Goal: Task Accomplishment & Management: Use online tool/utility

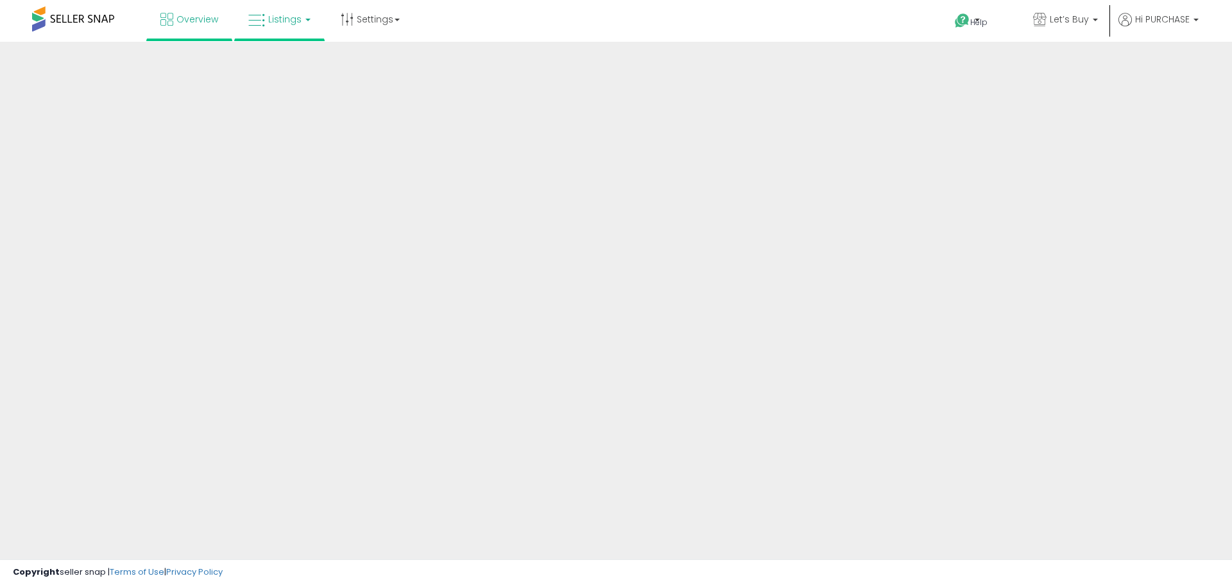
click at [290, 23] on span "Listings" at bounding box center [284, 19] width 33 height 13
click at [283, 23] on span "Listings" at bounding box center [284, 19] width 33 height 13
click at [376, 24] on link "Settings" at bounding box center [370, 19] width 78 height 39
click at [275, 19] on span "Listings" at bounding box center [284, 19] width 33 height 13
click at [284, 15] on span "Listings" at bounding box center [284, 19] width 33 height 13
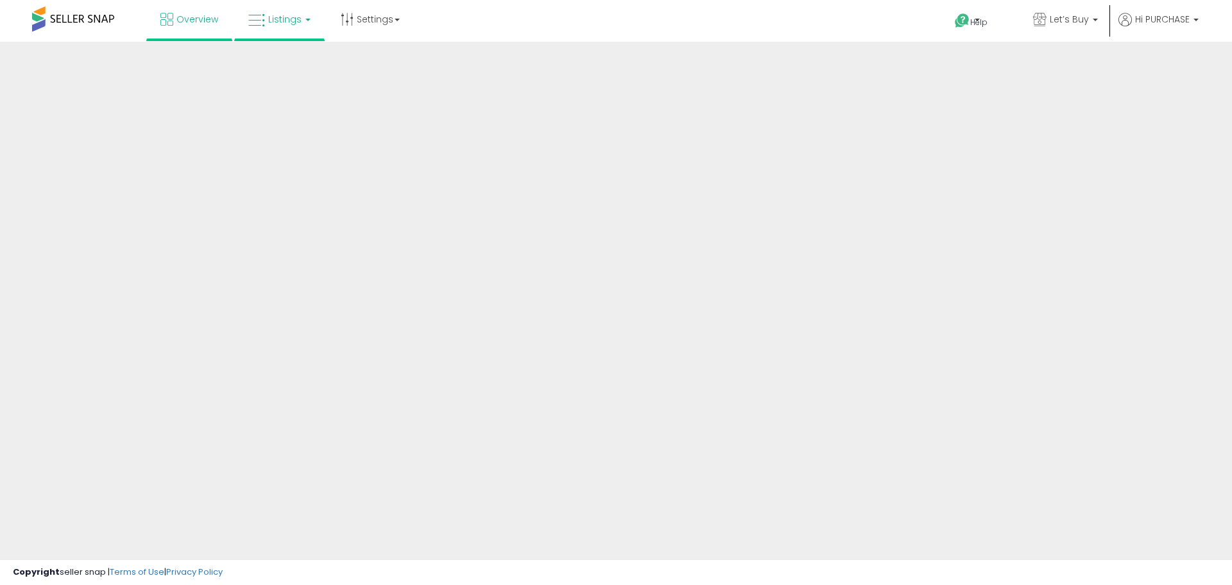
click at [276, 24] on span "Listings" at bounding box center [284, 19] width 33 height 13
click at [279, 17] on span "Listings" at bounding box center [284, 19] width 33 height 13
click at [287, 18] on span "Listings" at bounding box center [284, 19] width 33 height 13
click at [286, 18] on span "Listings" at bounding box center [284, 19] width 33 height 13
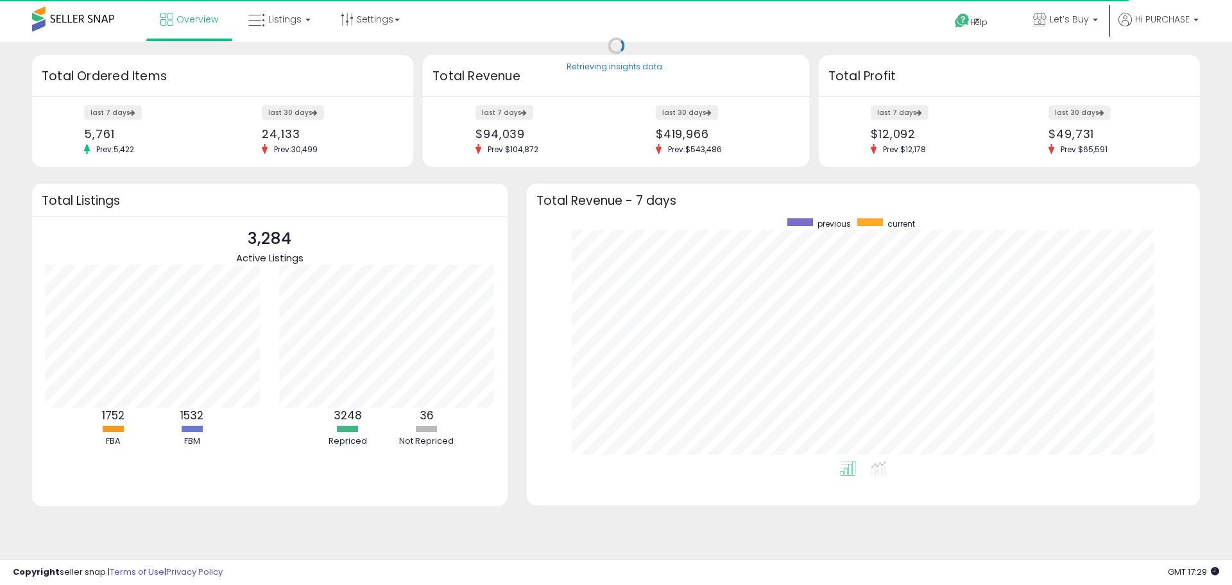
scroll to position [243, 648]
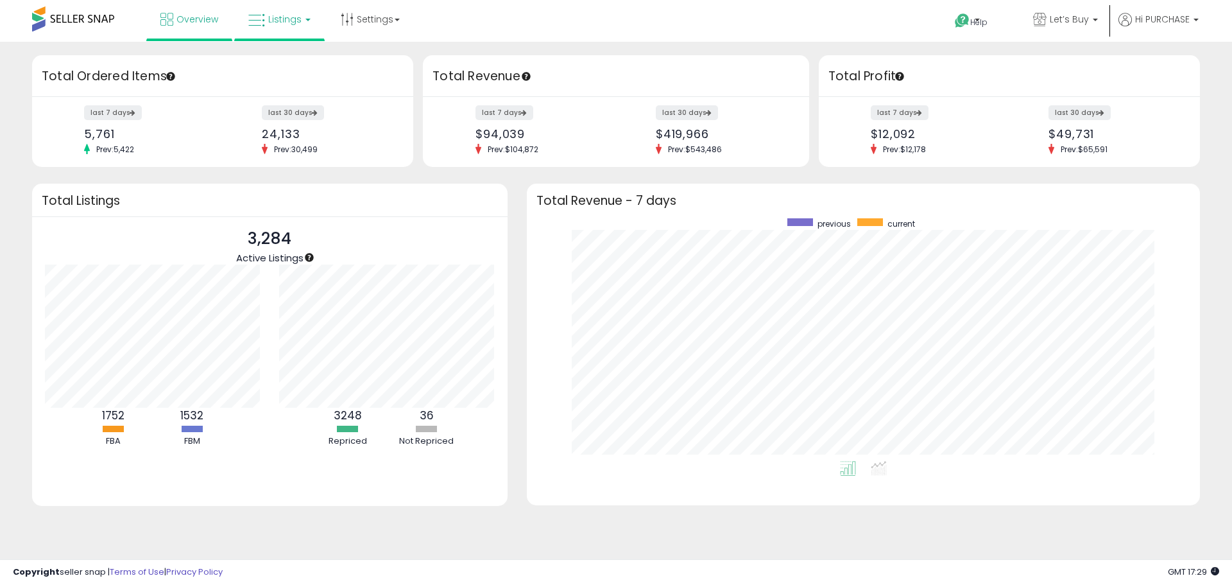
click at [284, 22] on span "Listings" at bounding box center [284, 19] width 33 height 13
click at [277, 64] on icon at bounding box center [289, 63] width 56 height 17
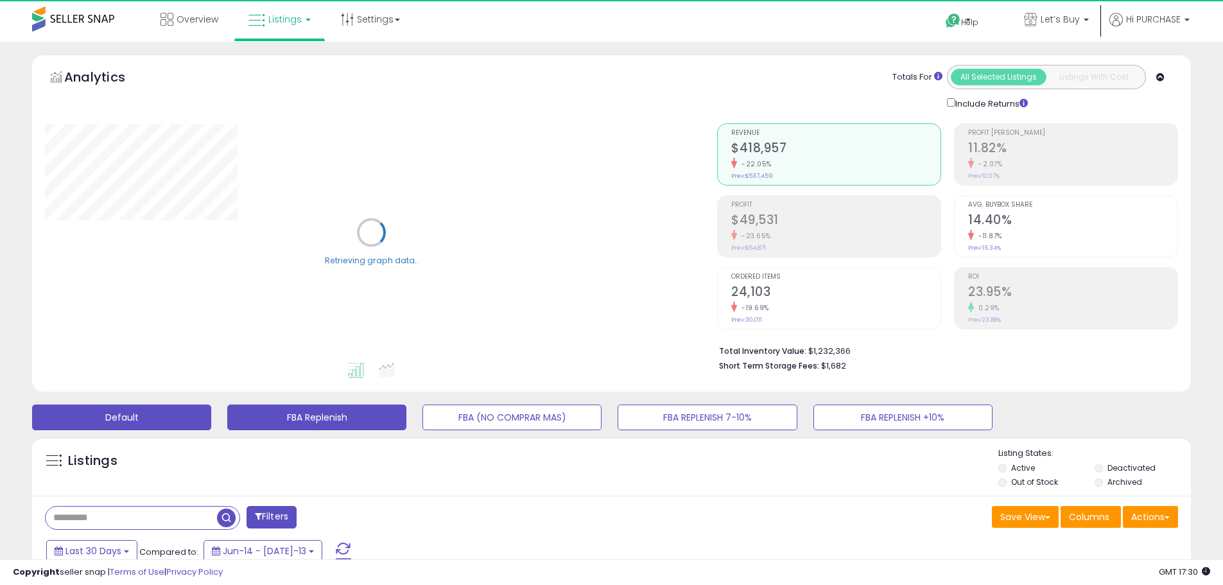
click at [331, 417] on button "FBA Replenish" at bounding box center [316, 417] width 179 height 26
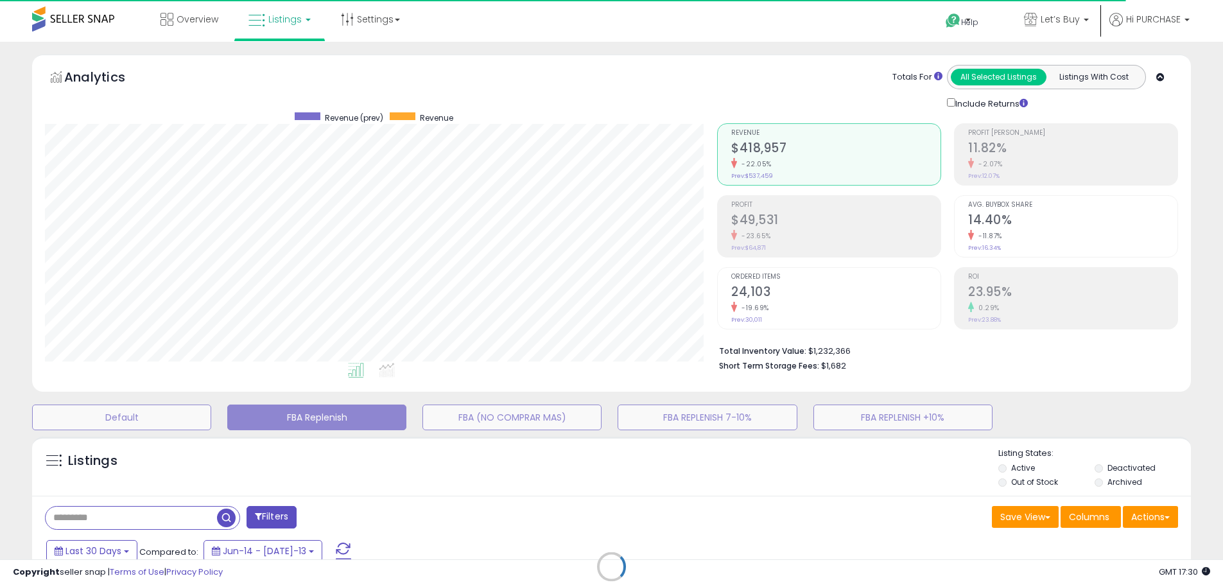
scroll to position [263, 672]
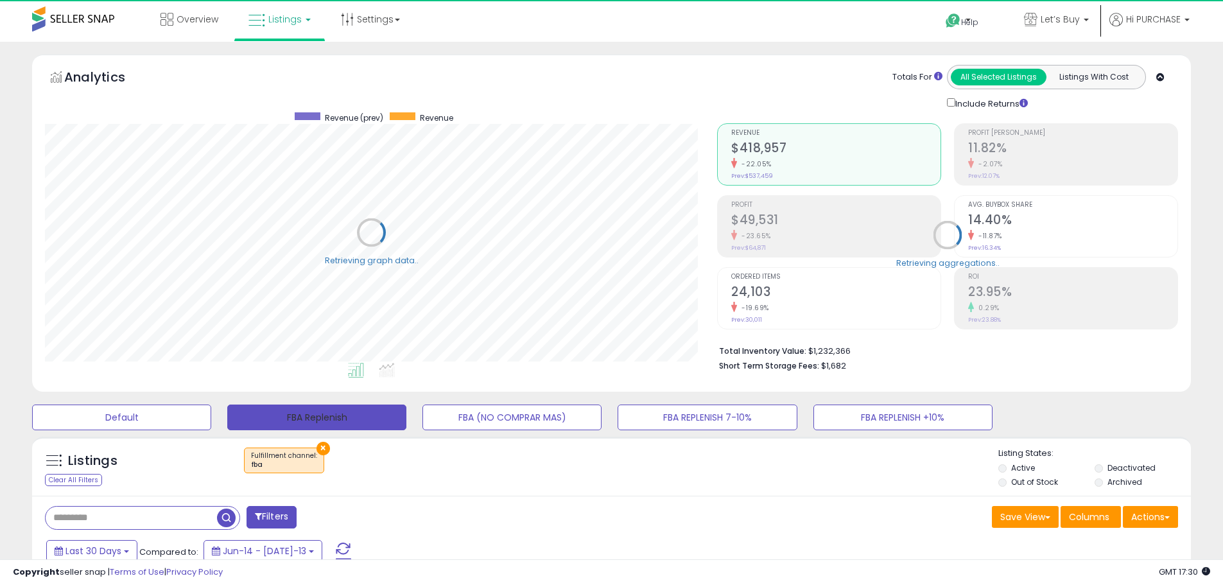
select select "**"
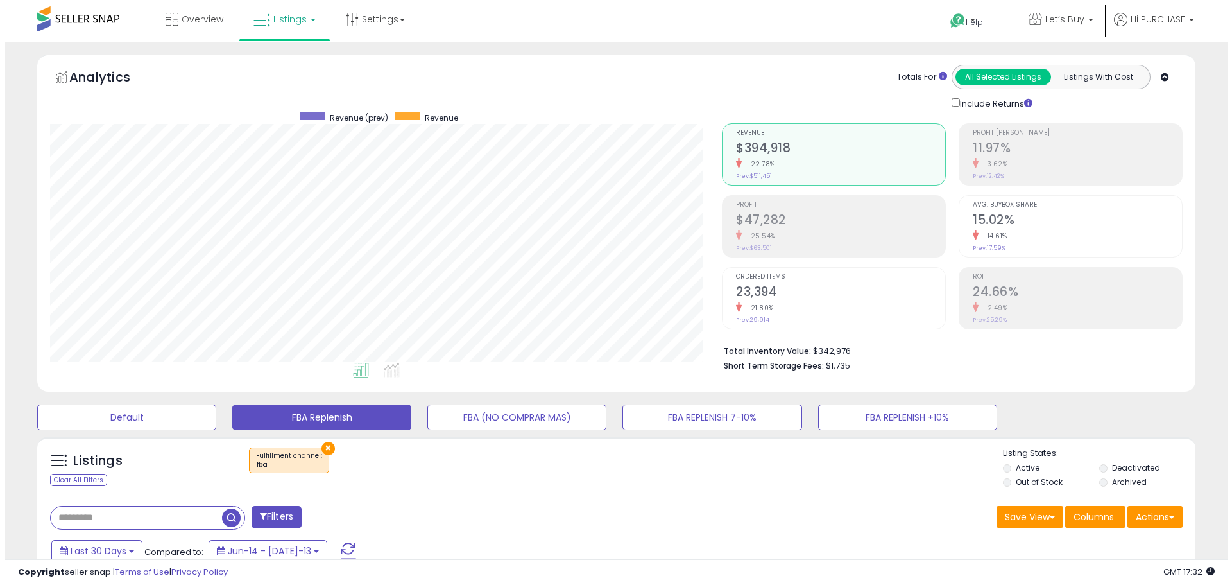
scroll to position [128, 0]
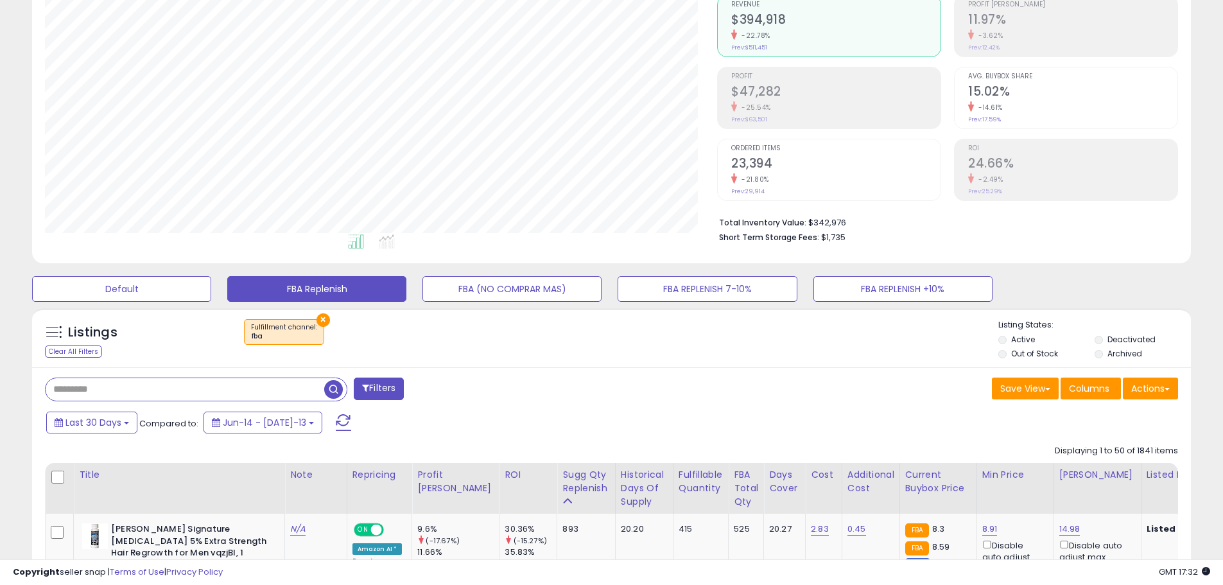
click at [162, 388] on input "text" at bounding box center [185, 389] width 279 height 22
paste input "**********"
click at [336, 391] on span "button" at bounding box center [337, 389] width 19 height 19
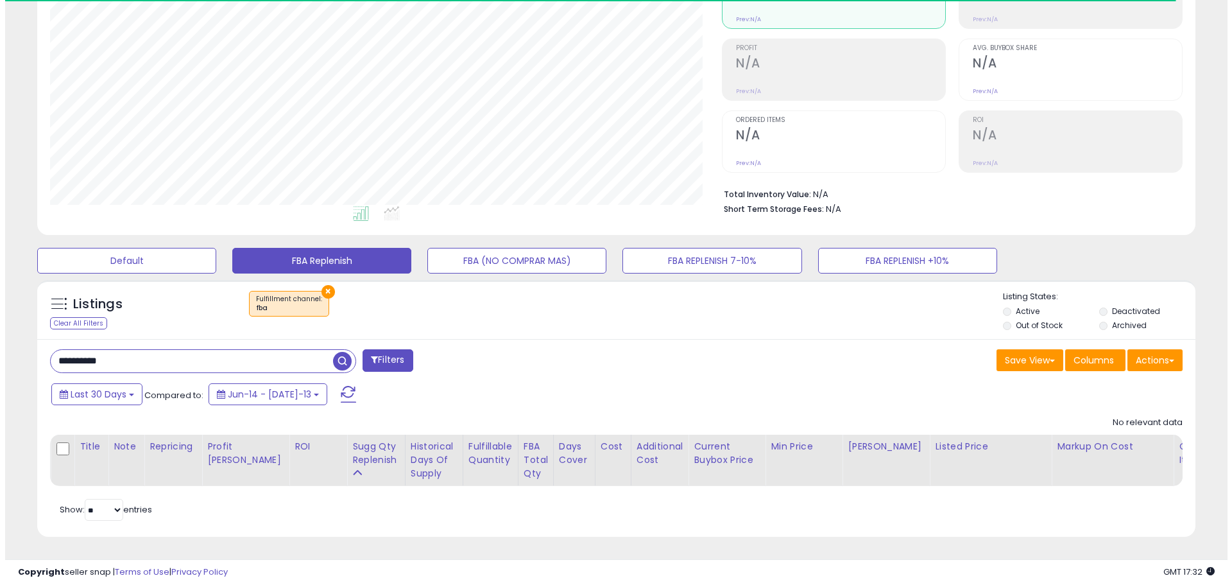
scroll to position [263, 672]
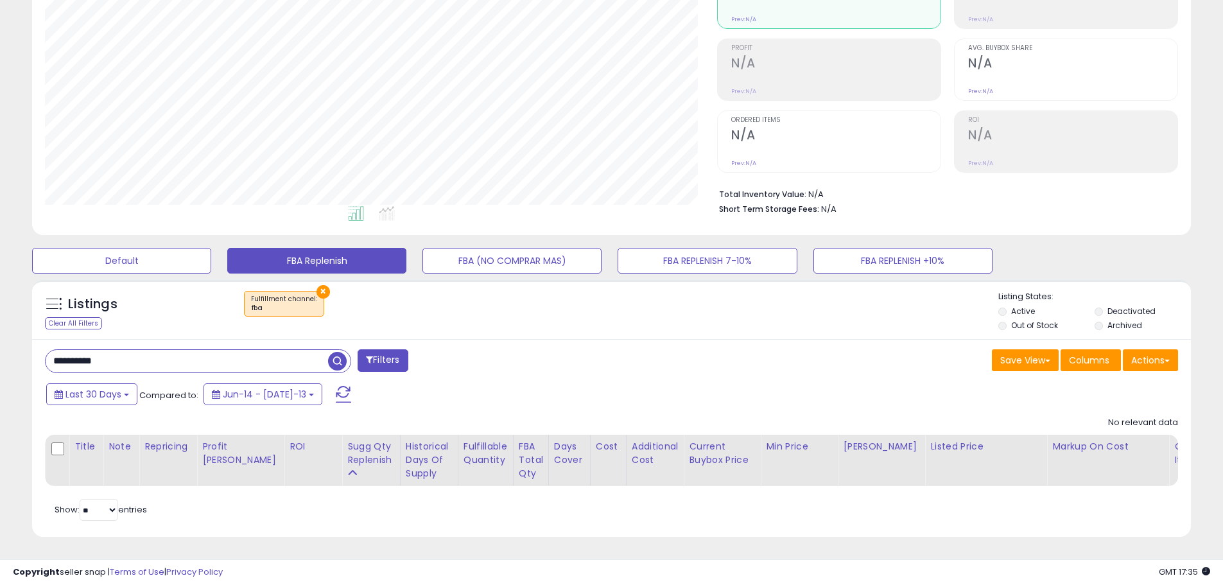
drag, startPoint x: 143, startPoint y: 352, endPoint x: -55, endPoint y: 323, distance: 200.4
click at [0, 323] on html "Unable to login Retrieving listings data.. has not yet accepted the Terms of Us…" at bounding box center [611, 135] width 1223 height 585
paste input "text"
type input "**********"
click at [336, 352] on span "button" at bounding box center [337, 361] width 19 height 19
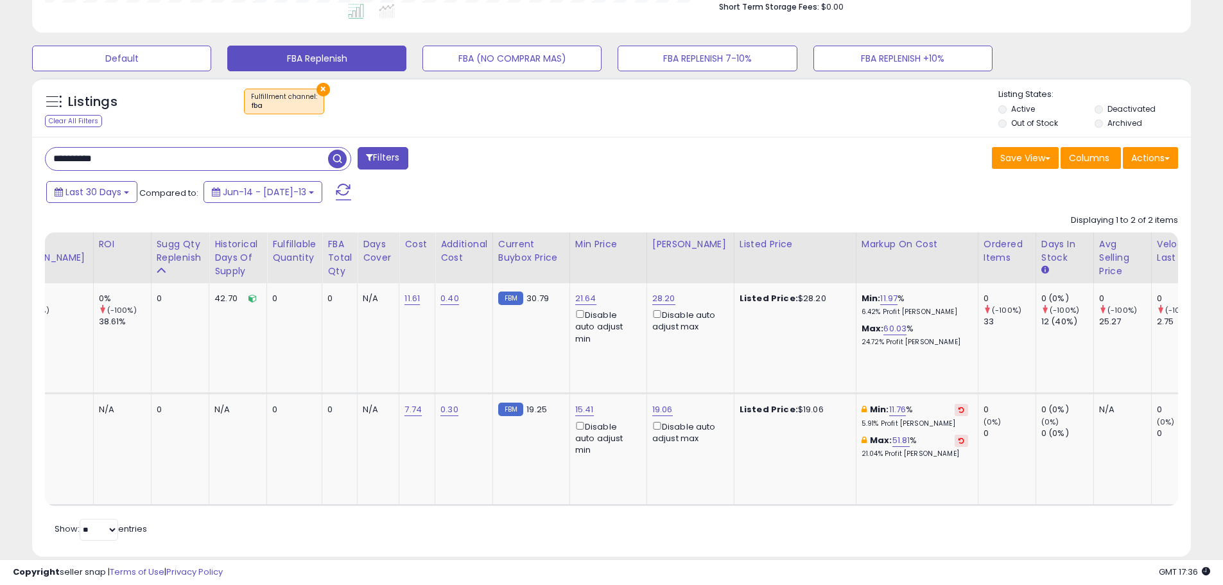
scroll to position [0, 0]
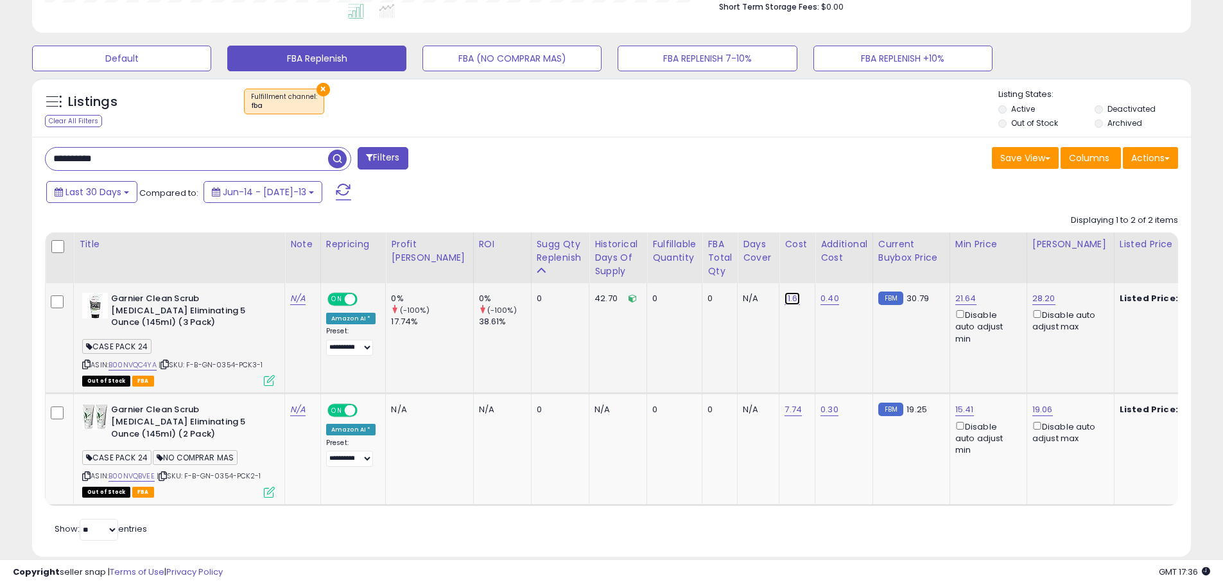
click at [784, 295] on link "11.61" at bounding box center [791, 298] width 15 height 13
type input "*****"
click at [799, 266] on icon "submit" at bounding box center [795, 265] width 8 height 8
click at [135, 361] on link "B00NVQC4YA" at bounding box center [132, 364] width 48 height 11
